Goal: Information Seeking & Learning: Learn about a topic

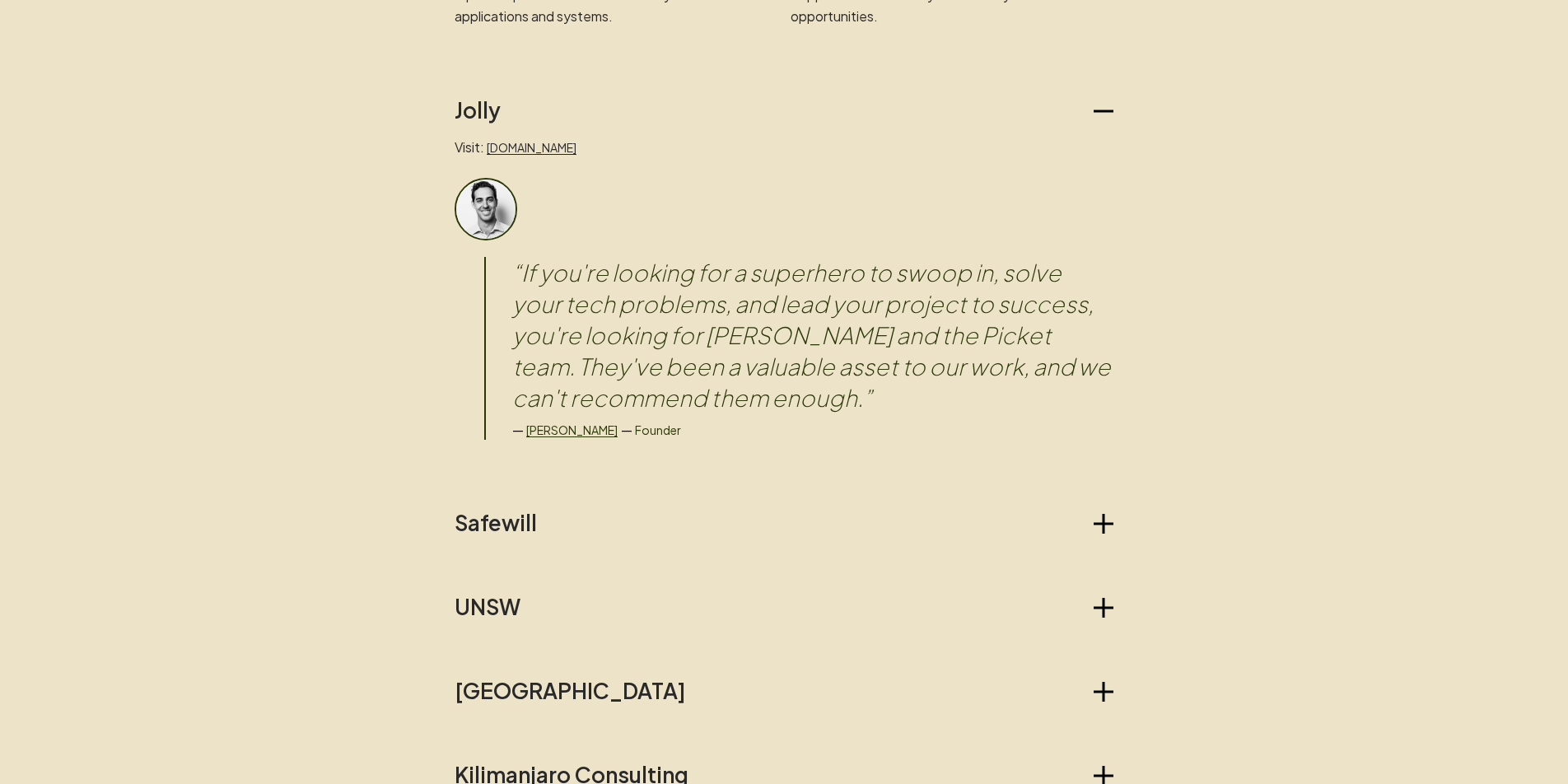
scroll to position [1423, 0]
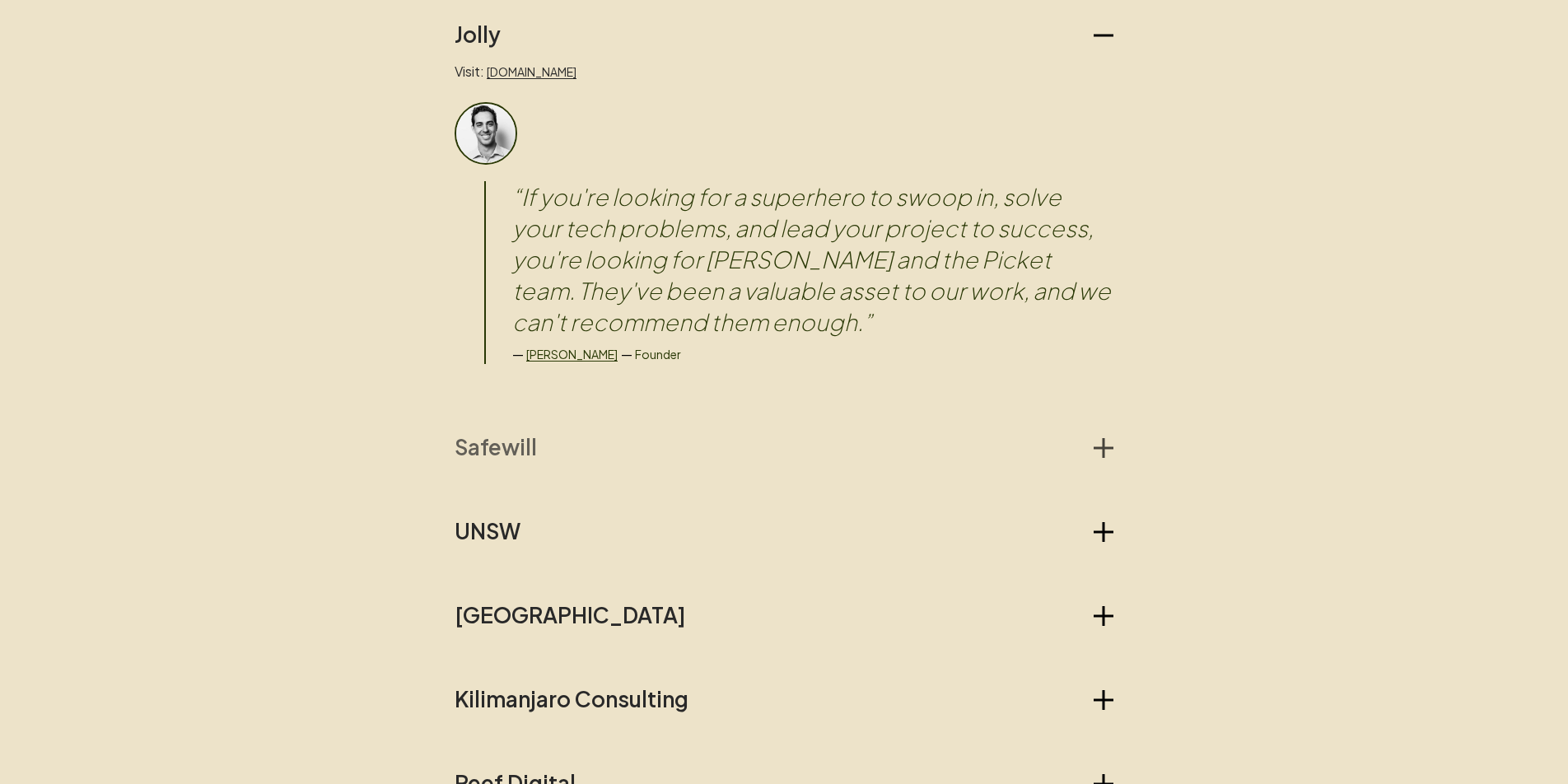
click at [536, 449] on button "Safewill" at bounding box center [784, 447] width 659 height 27
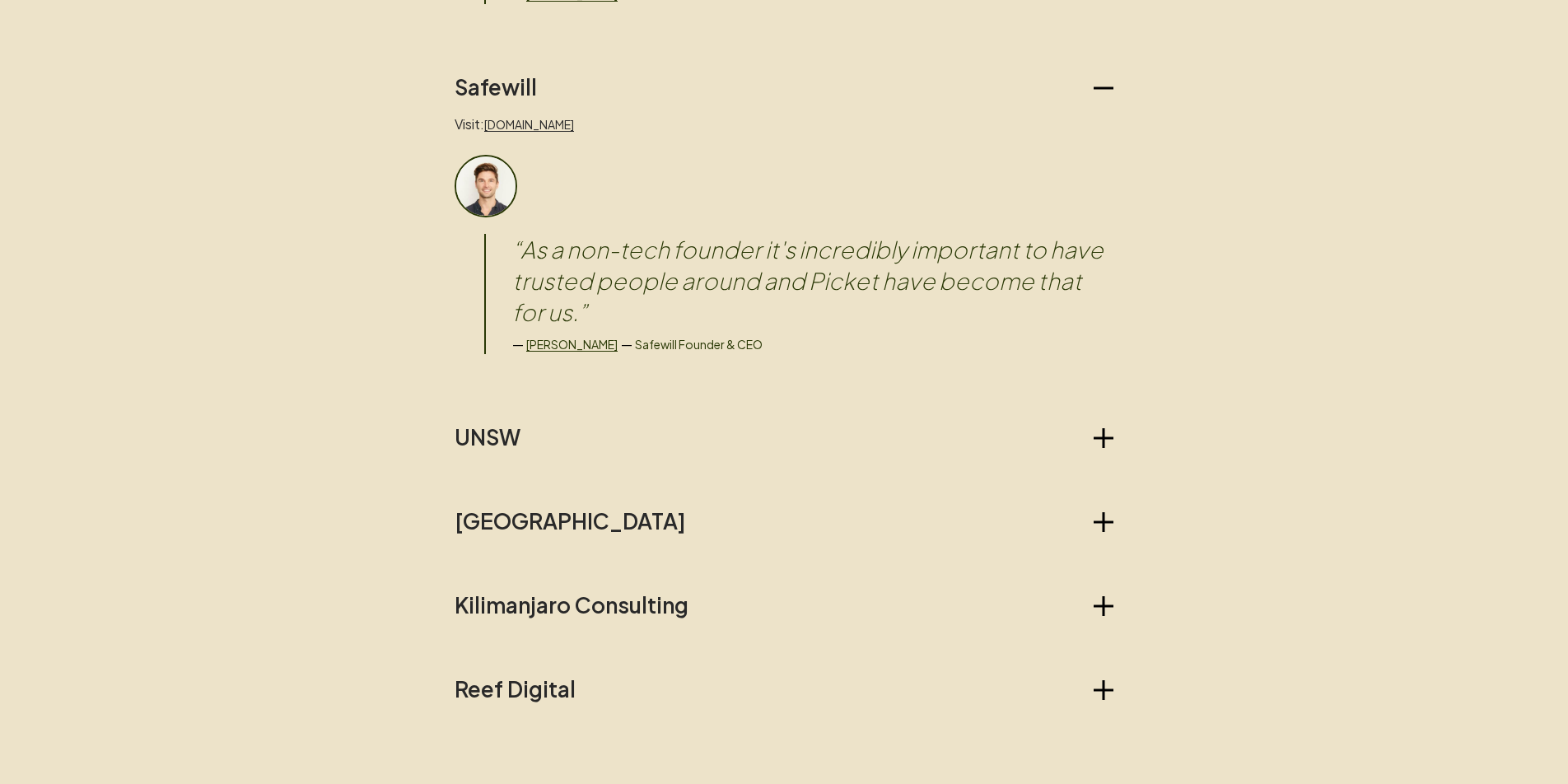
scroll to position [1786, 0]
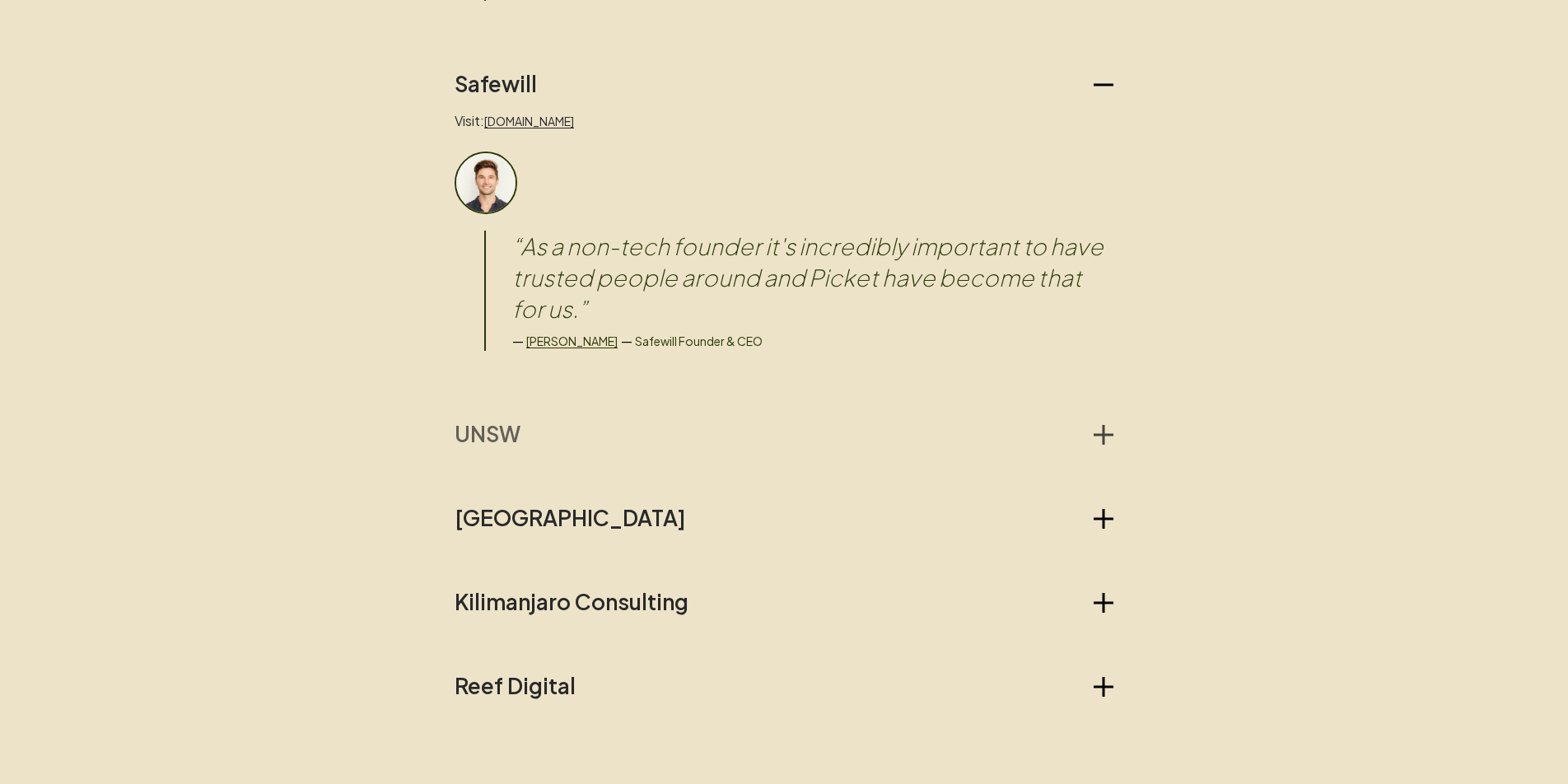
click at [481, 445] on h2 "UNSW" at bounding box center [487, 434] width 66 height 27
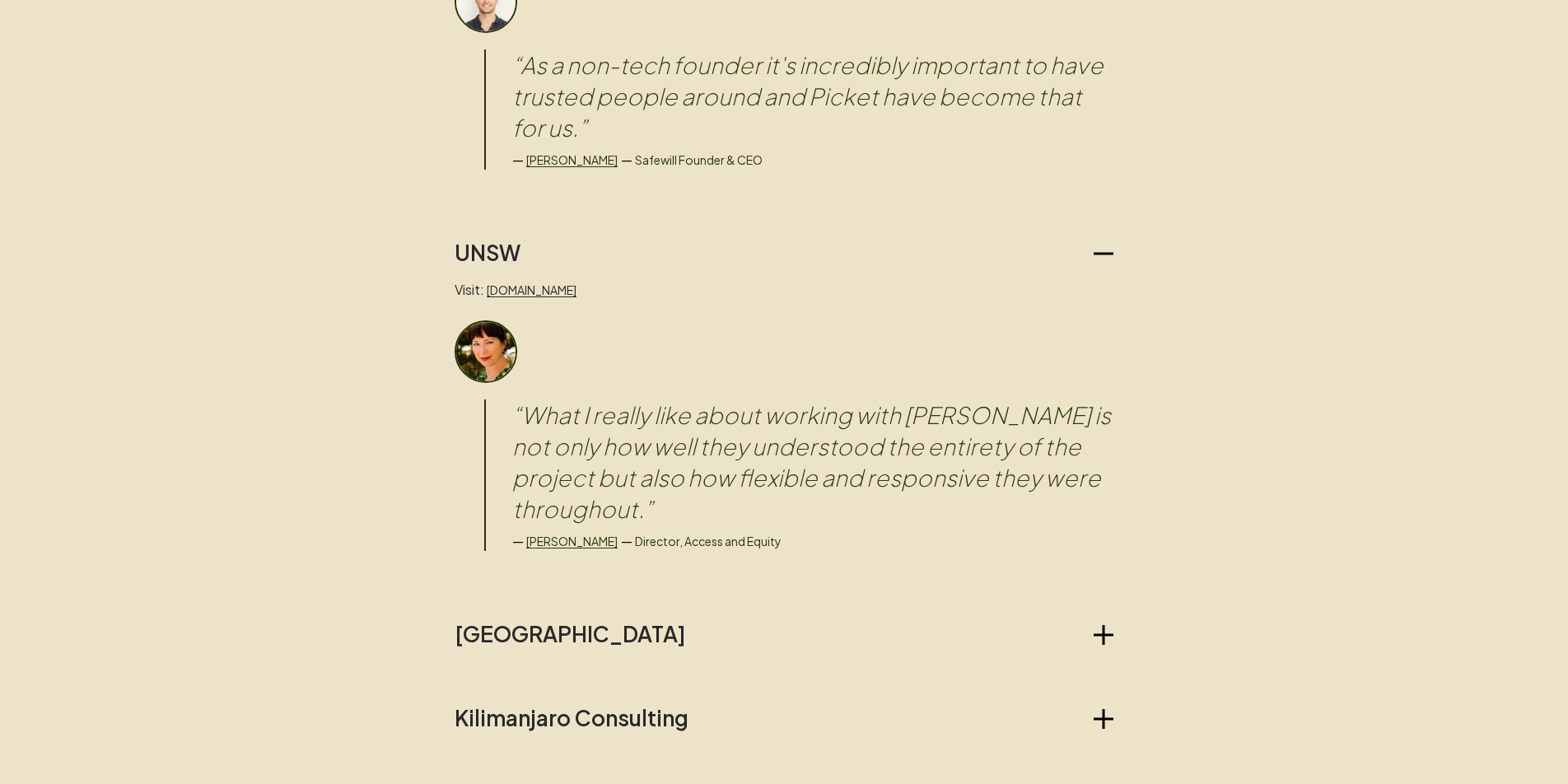
scroll to position [1969, 0]
click at [617, 439] on blockquote "“ What I really like about working with [PERSON_NAME] is not only how well they…" at bounding box center [812, 460] width 601 height 125
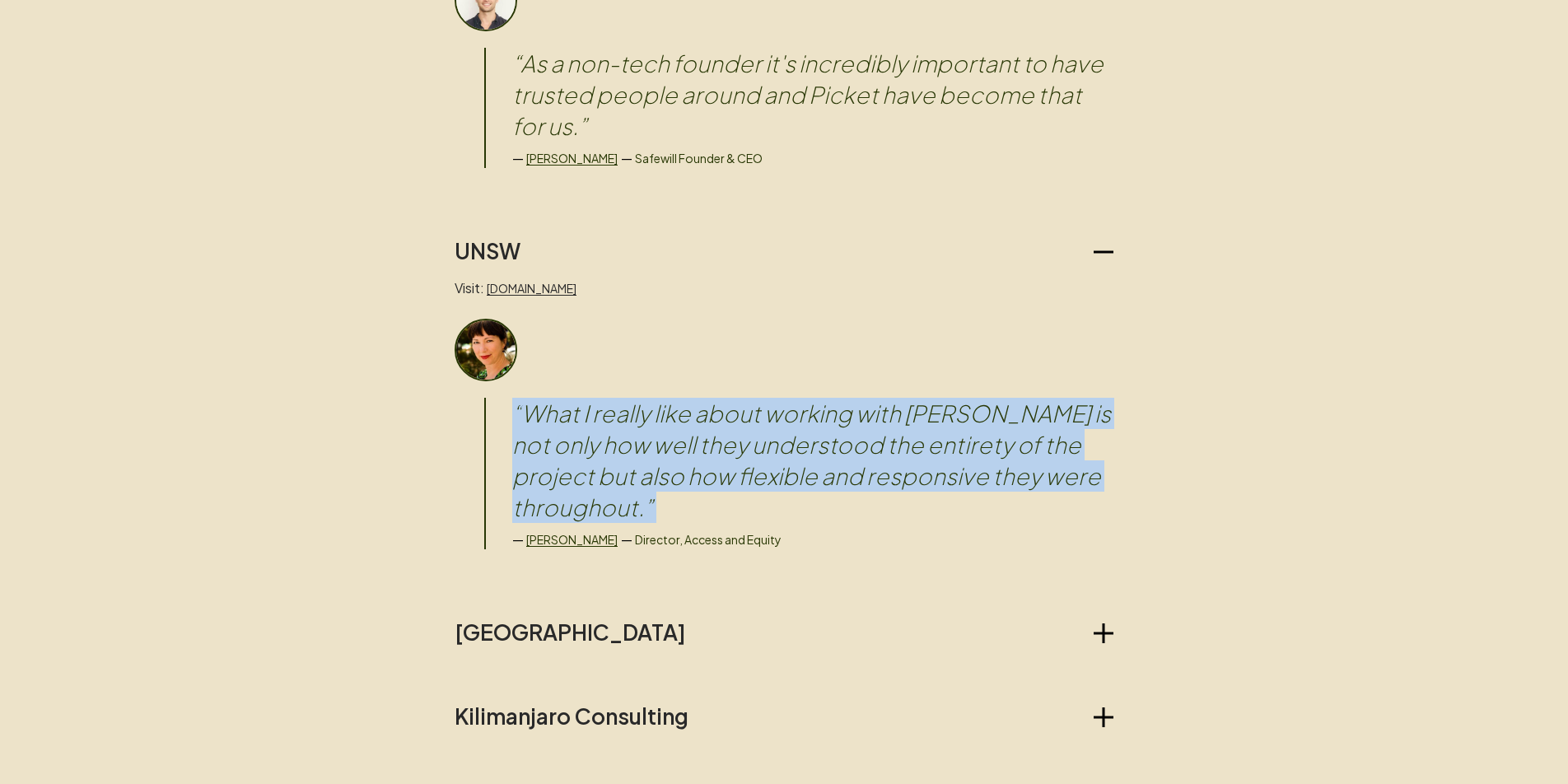
click at [617, 439] on blockquote "“ What I really like about working with [PERSON_NAME] is not only how well they…" at bounding box center [812, 460] width 601 height 125
copy blockquote "“ What I really like about working with [PERSON_NAME] is not only how well they…"
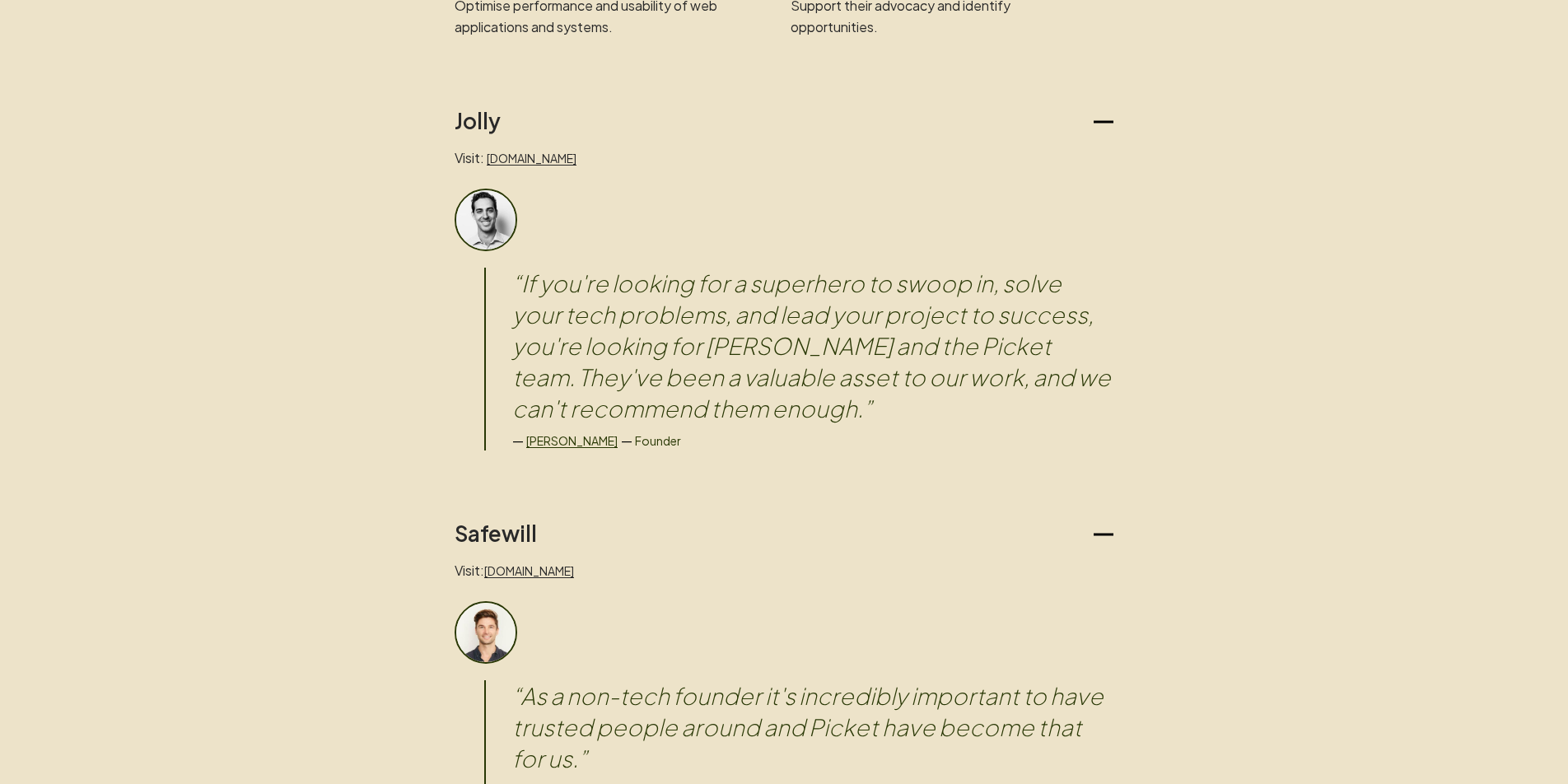
scroll to position [1264, 0]
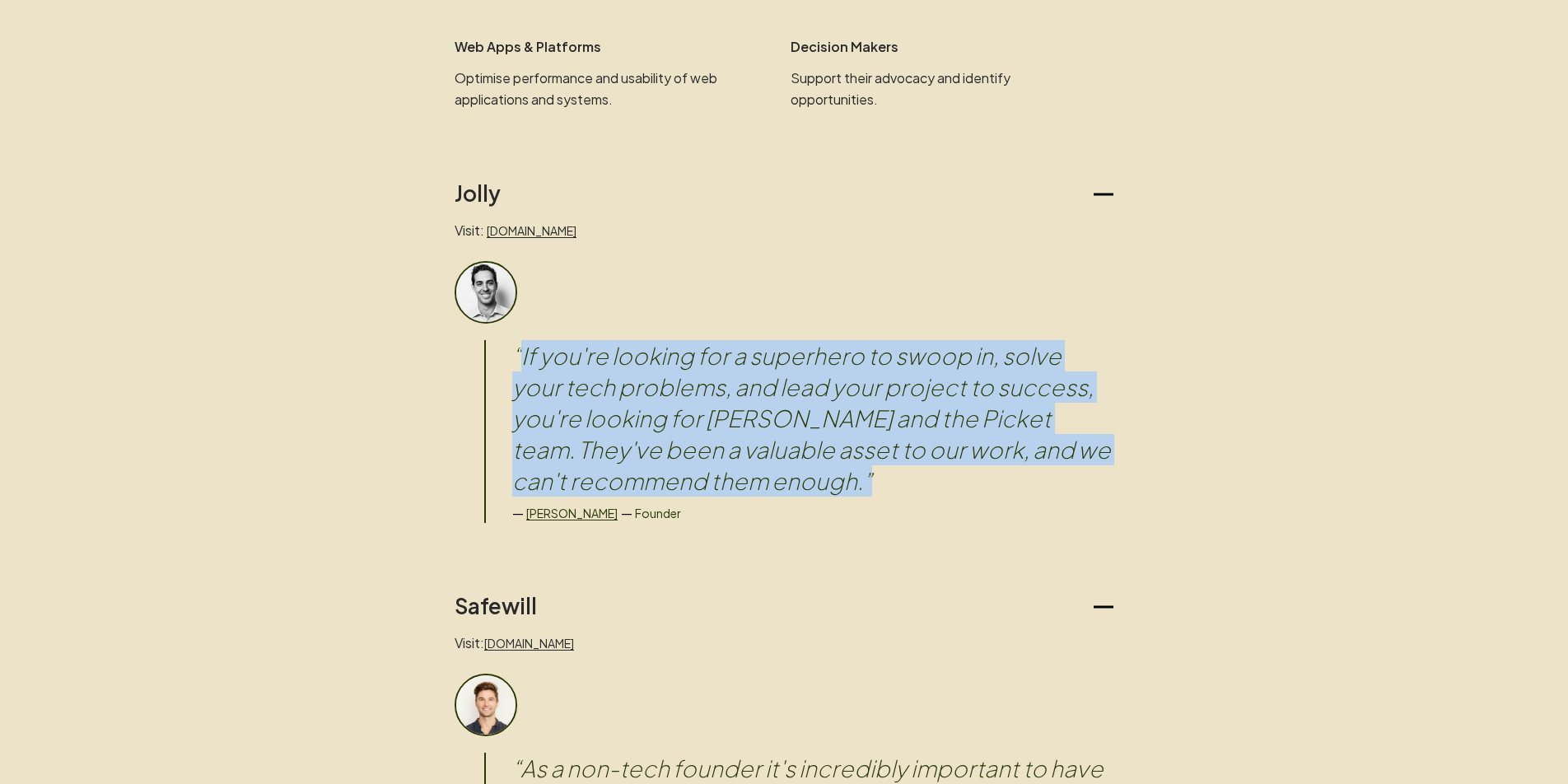
drag, startPoint x: 519, startPoint y: 353, endPoint x: 682, endPoint y: 494, distance: 215.5
click at [682, 494] on blockquote "“ If you're looking for a superhero to swoop in, solve your tech problems, and …" at bounding box center [812, 419] width 601 height 156
copy blockquote "If you're looking for a superhero to swoop in, solve your tech problems, and le…"
